Goal: Information Seeking & Learning: Find specific page/section

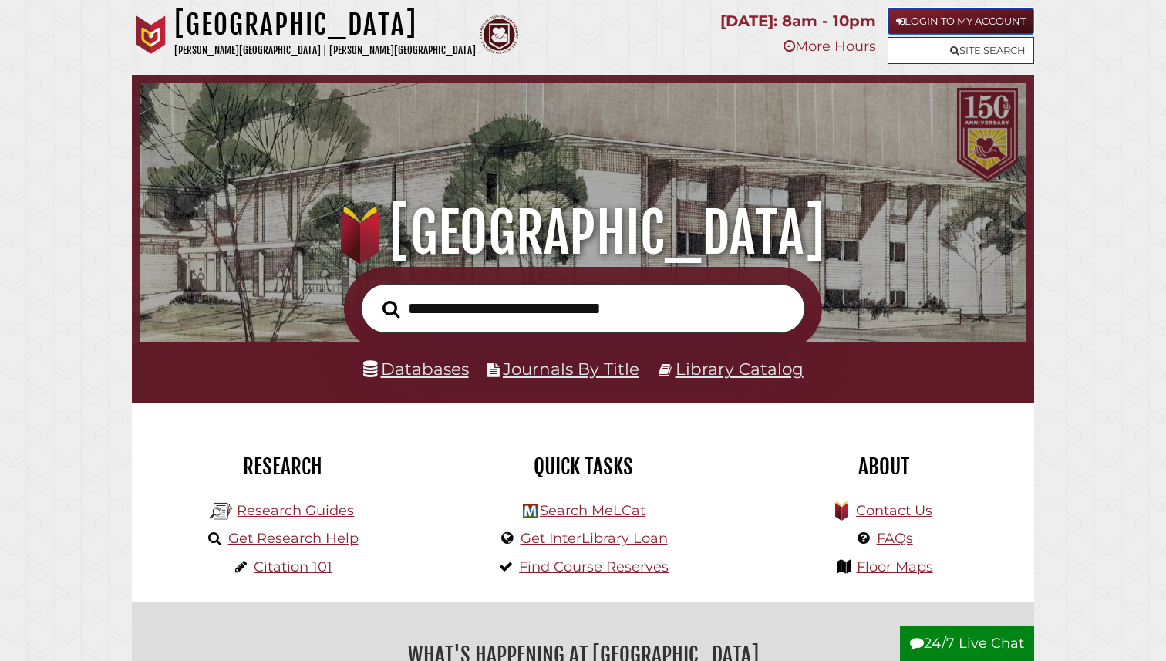
click at [928, 22] on link "Login to My Account" at bounding box center [960, 21] width 146 height 27
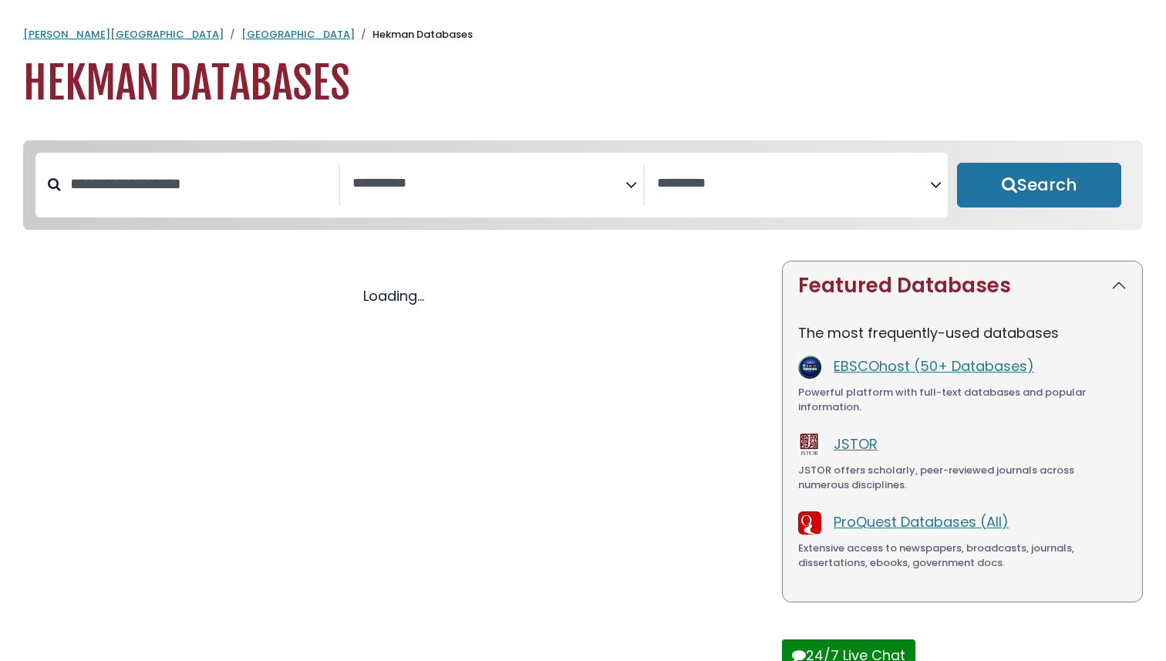
select select "Database Subject Filter"
select select "Database Vendors Filter"
select select "Database Subject Filter"
select select "Database Vendors Filter"
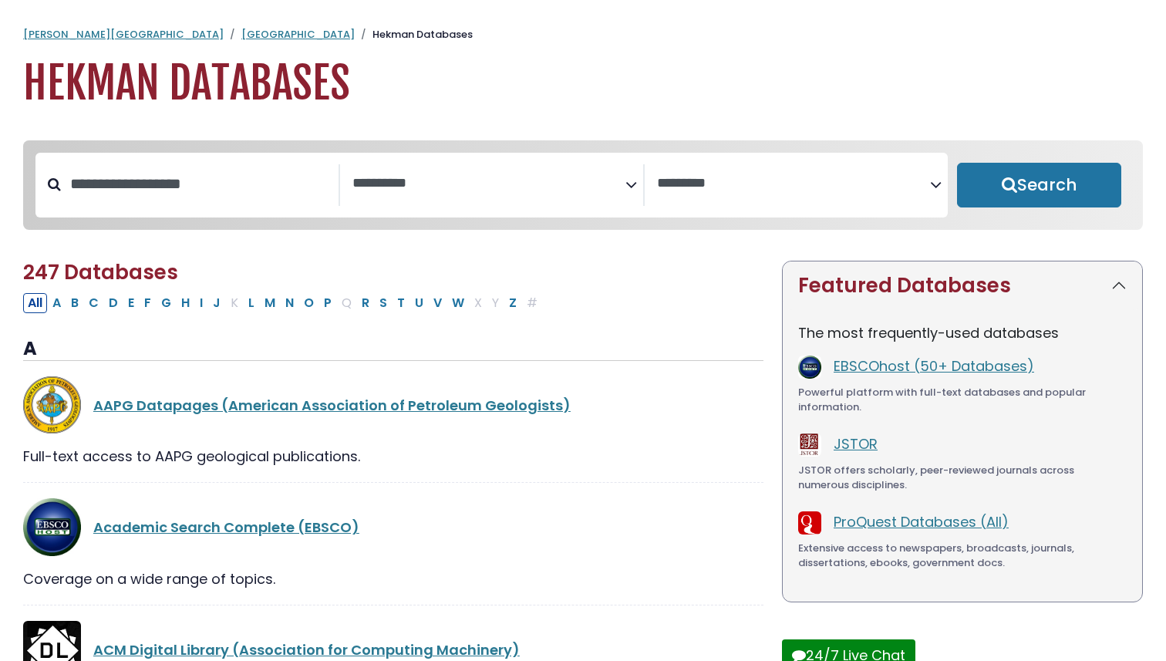
click at [621, 182] on textarea "Search" at bounding box center [488, 184] width 273 height 16
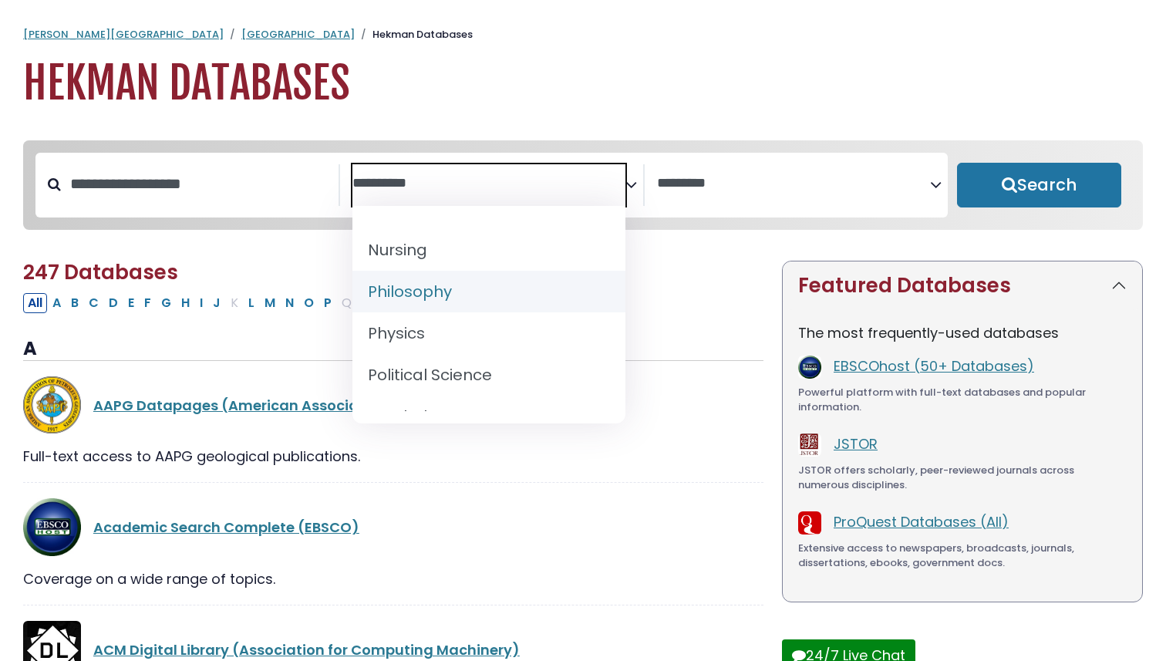
scroll to position [1242, 0]
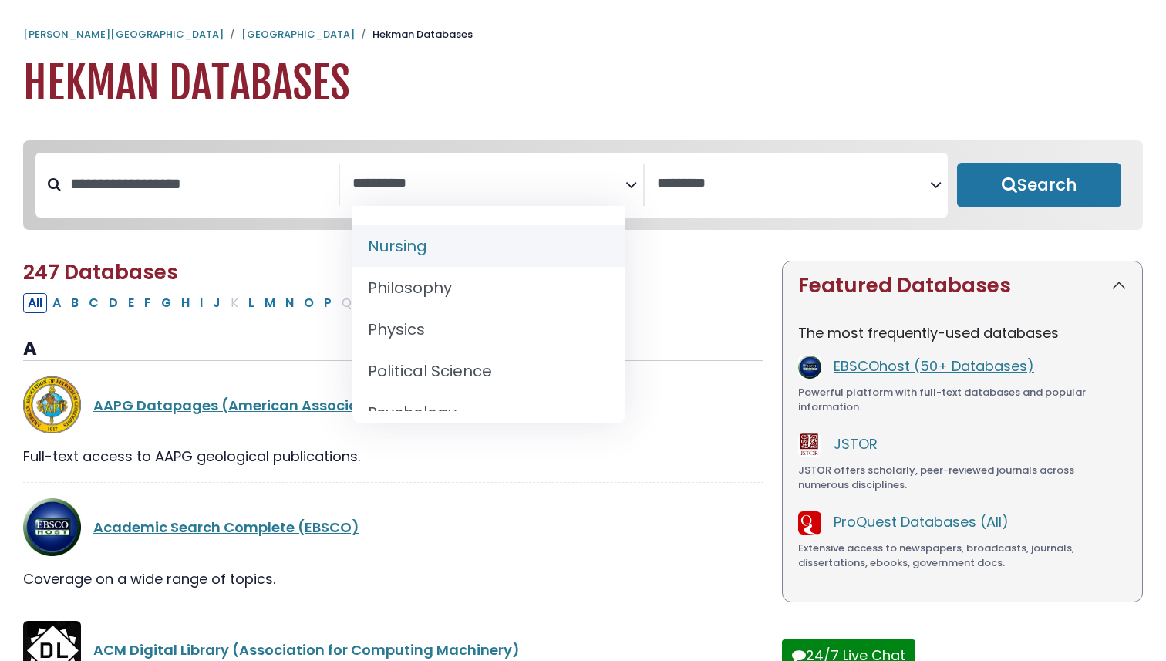
select select "*****"
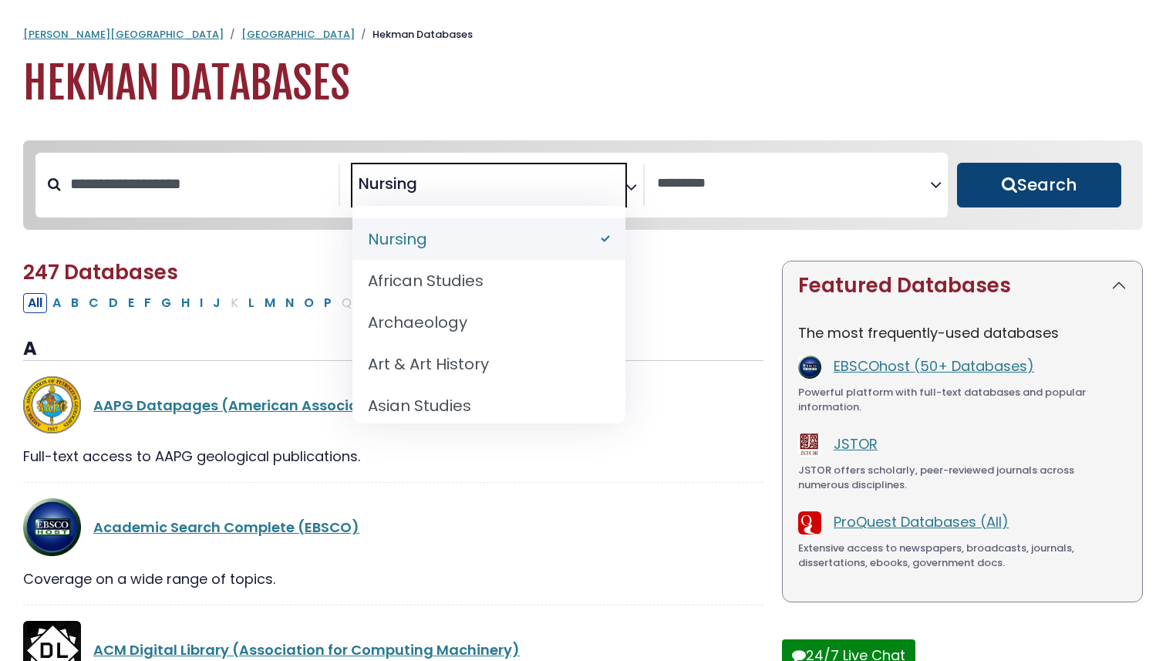
click at [1053, 194] on button "Search" at bounding box center [1039, 185] width 164 height 45
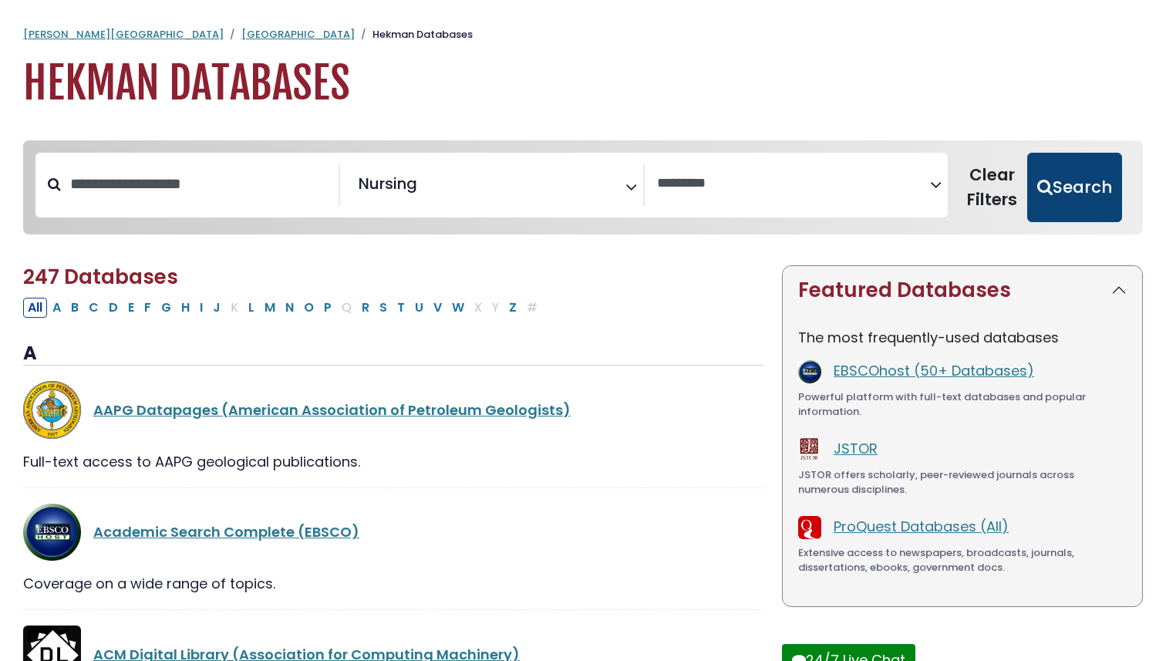
select select "Database Vendors Filter"
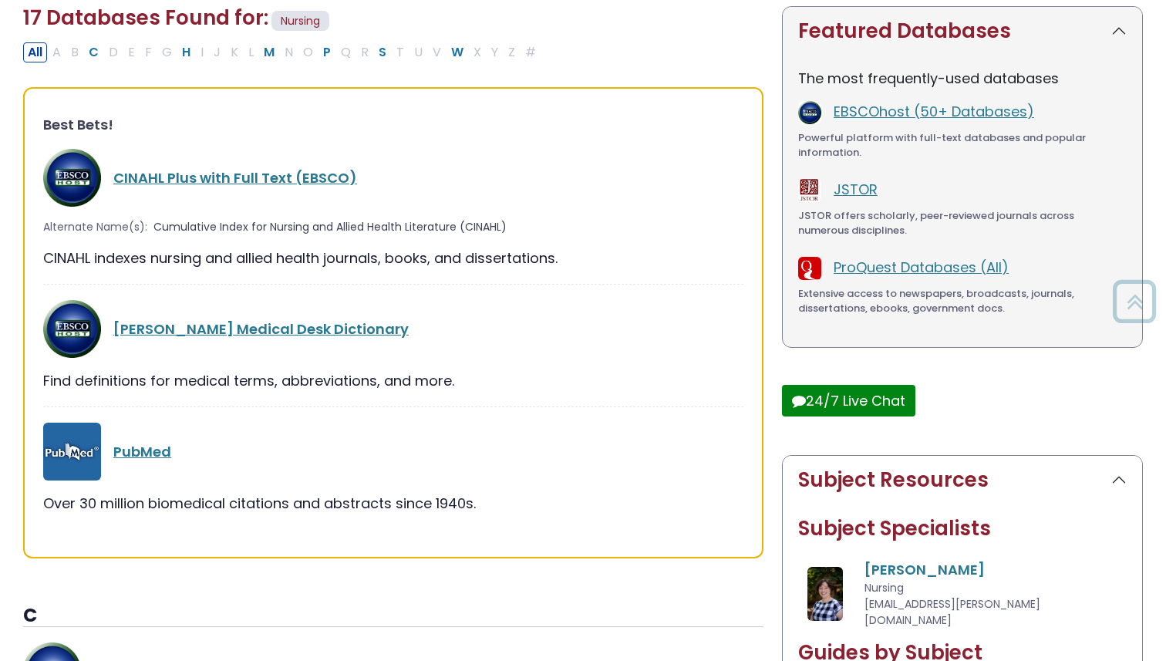
scroll to position [254, 0]
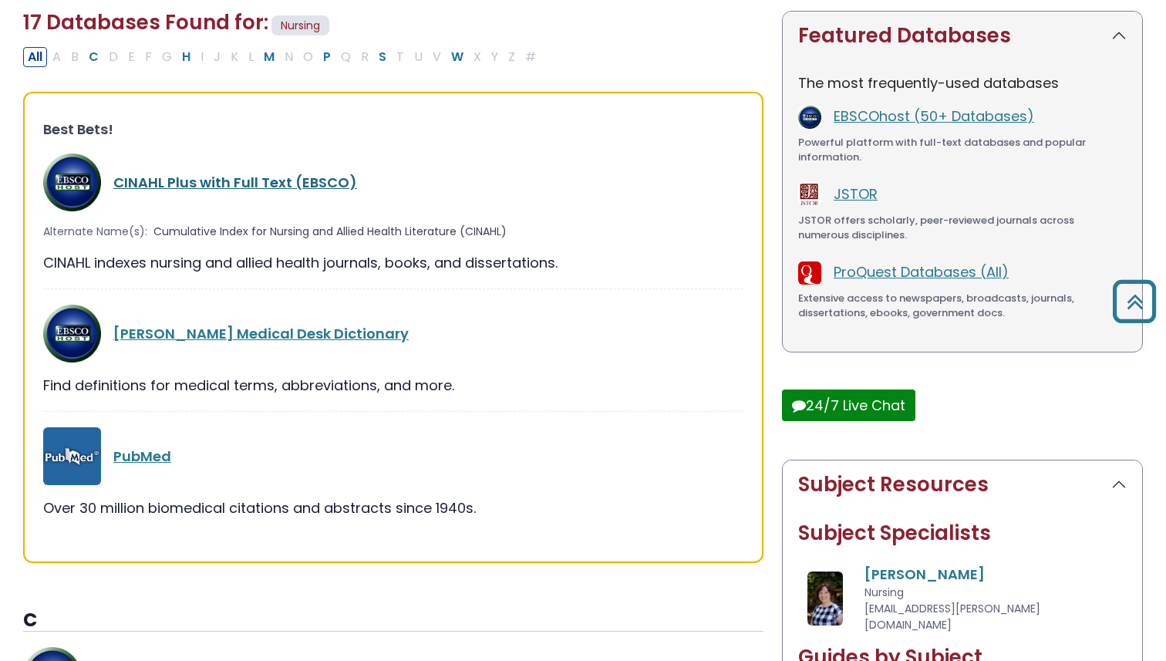
click at [326, 177] on link "CINAHL Plus with Full Text (EBSCO)" at bounding box center [235, 182] width 244 height 19
